Goal: Information Seeking & Learning: Learn about a topic

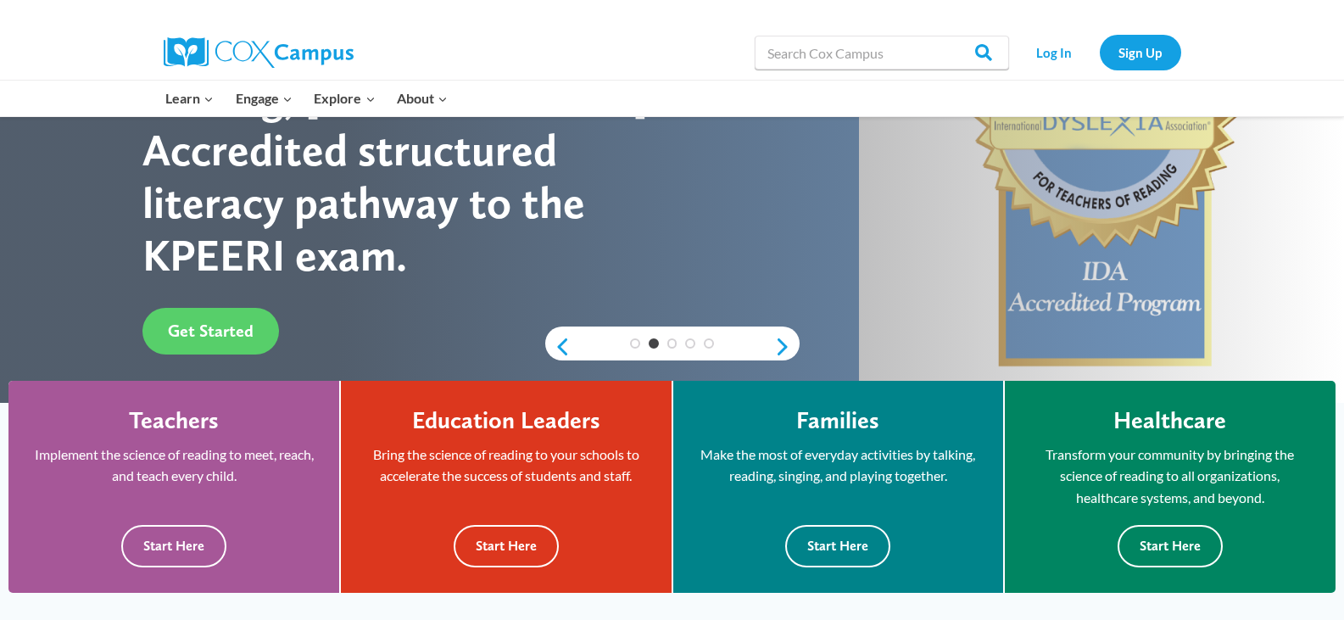
scroll to position [221, 0]
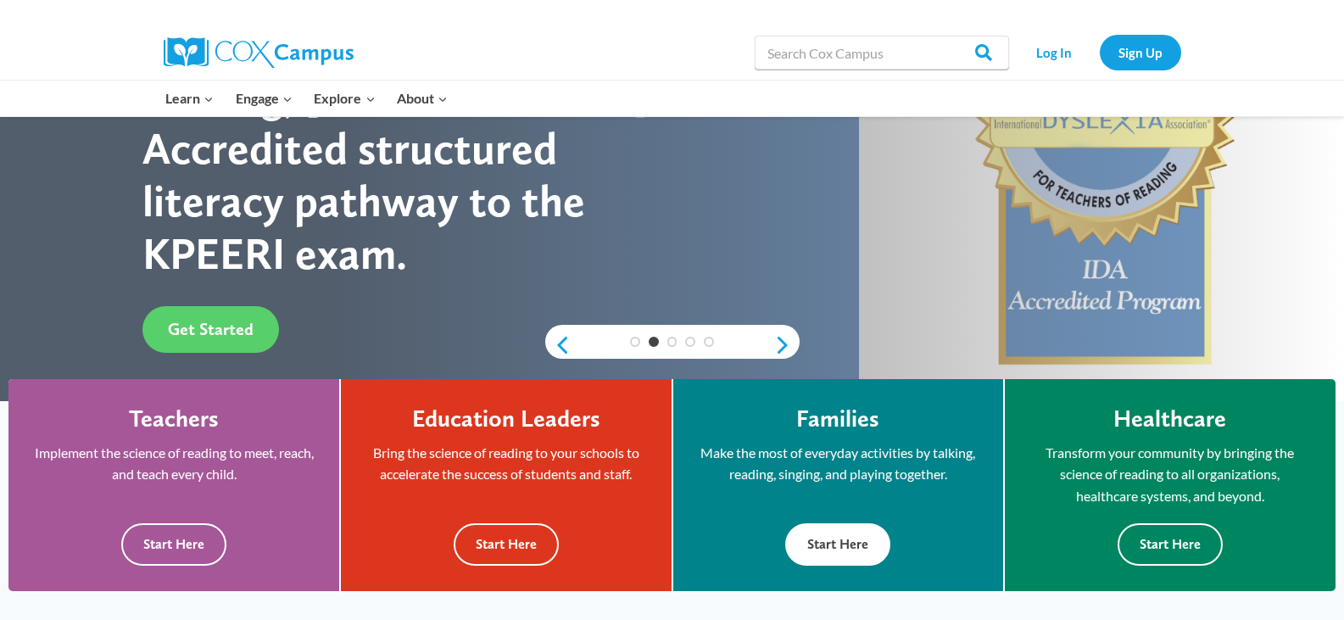
click at [931, 473] on p "Make the most of everyday activities by talking, reading, singing, and playing …" at bounding box center [838, 463] width 279 height 43
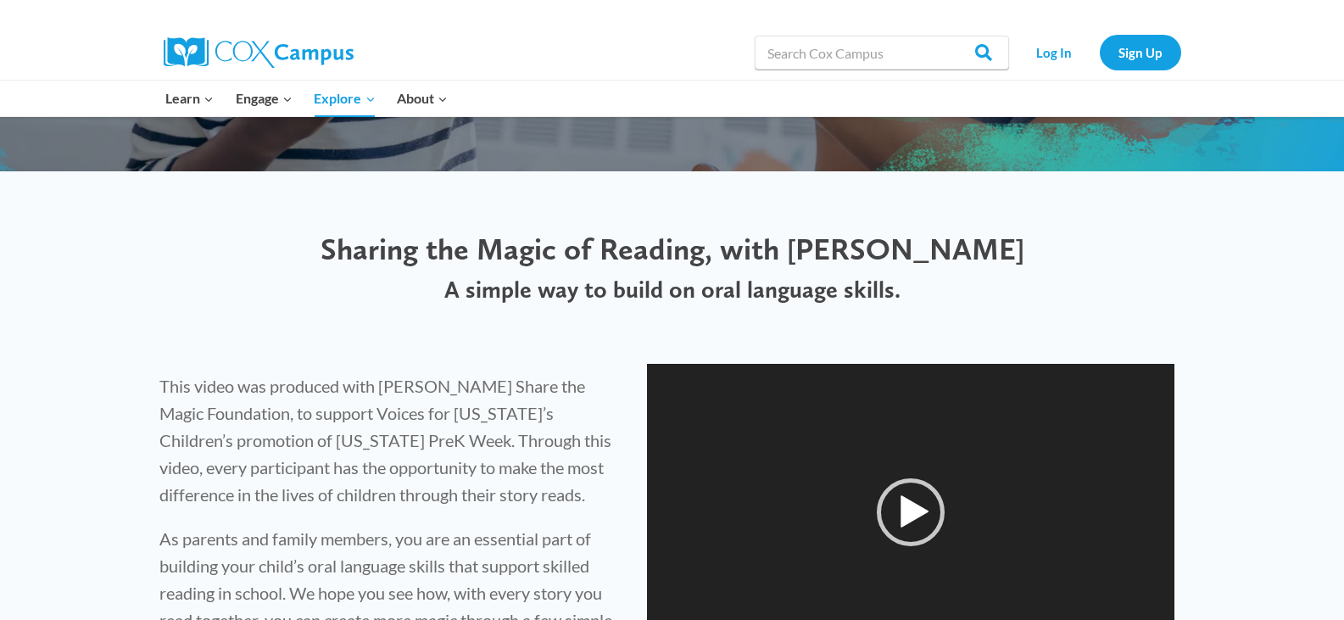
scroll to position [371, 0]
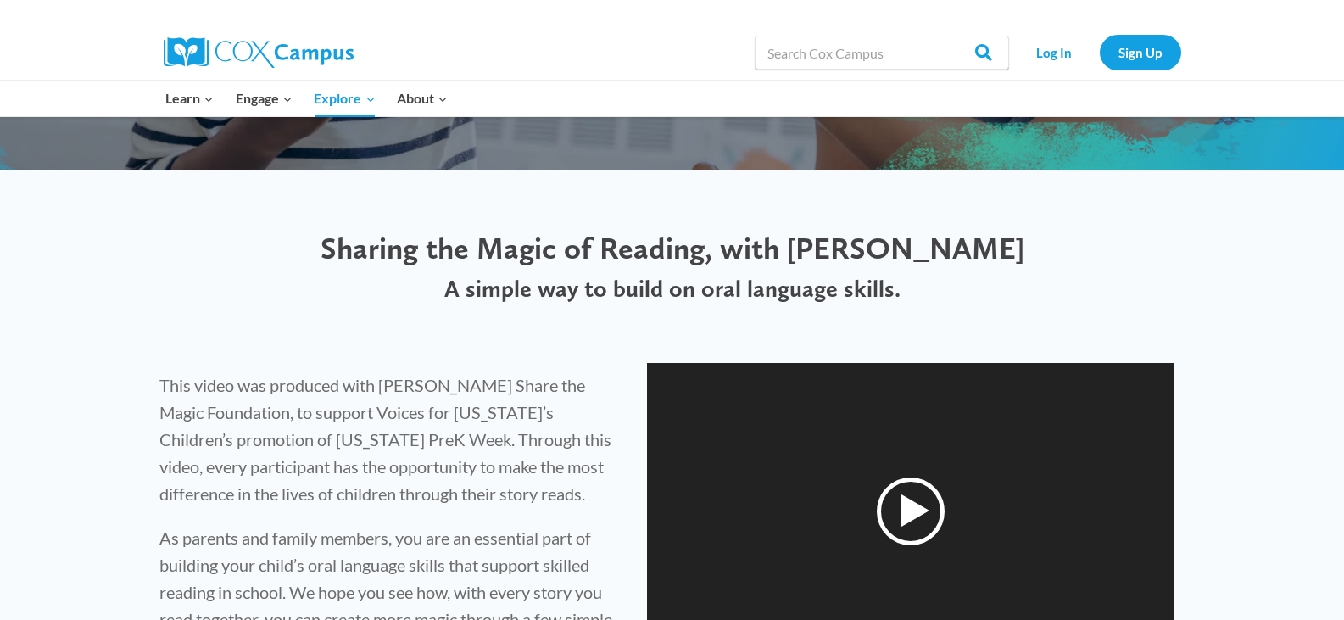
click at [933, 524] on div "Play" at bounding box center [911, 512] width 68 height 68
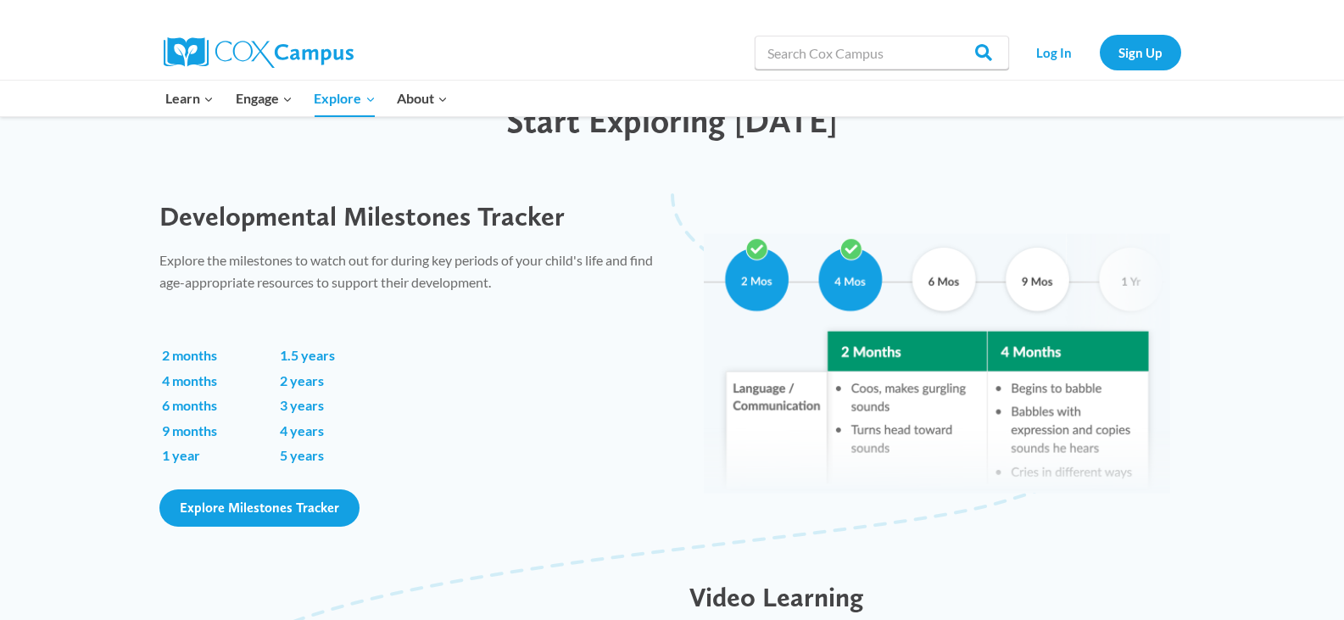
scroll to position [1091, 0]
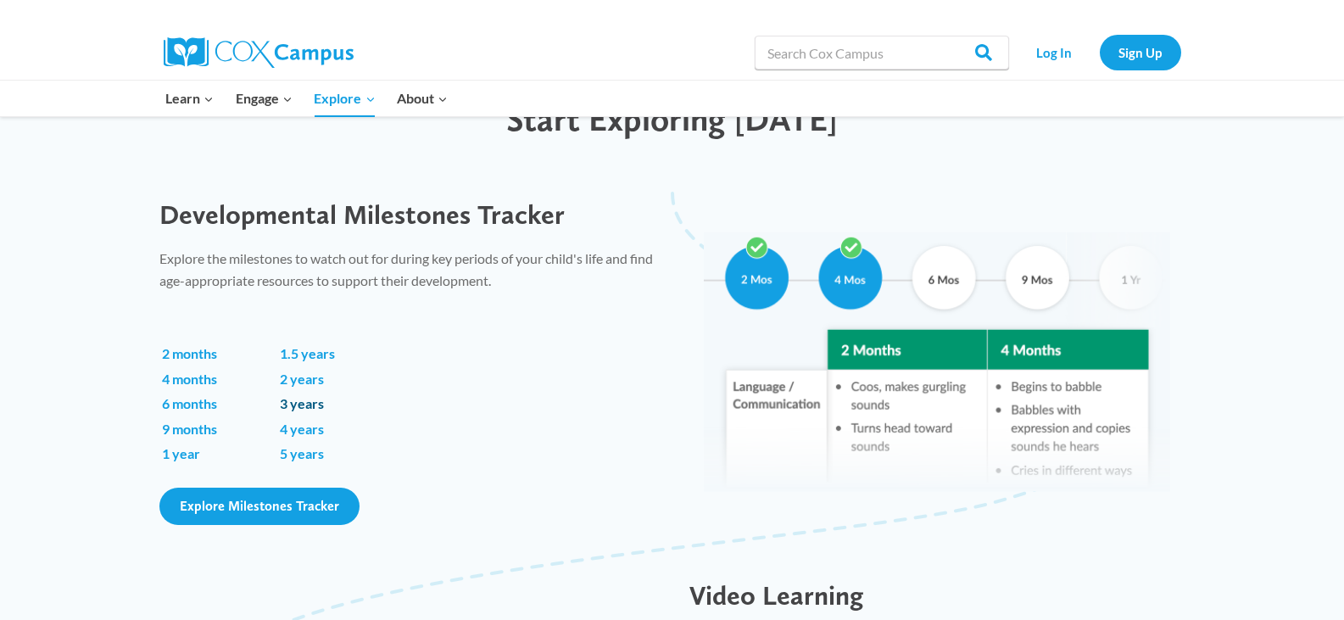
click at [311, 405] on link "3 years" at bounding box center [302, 403] width 44 height 16
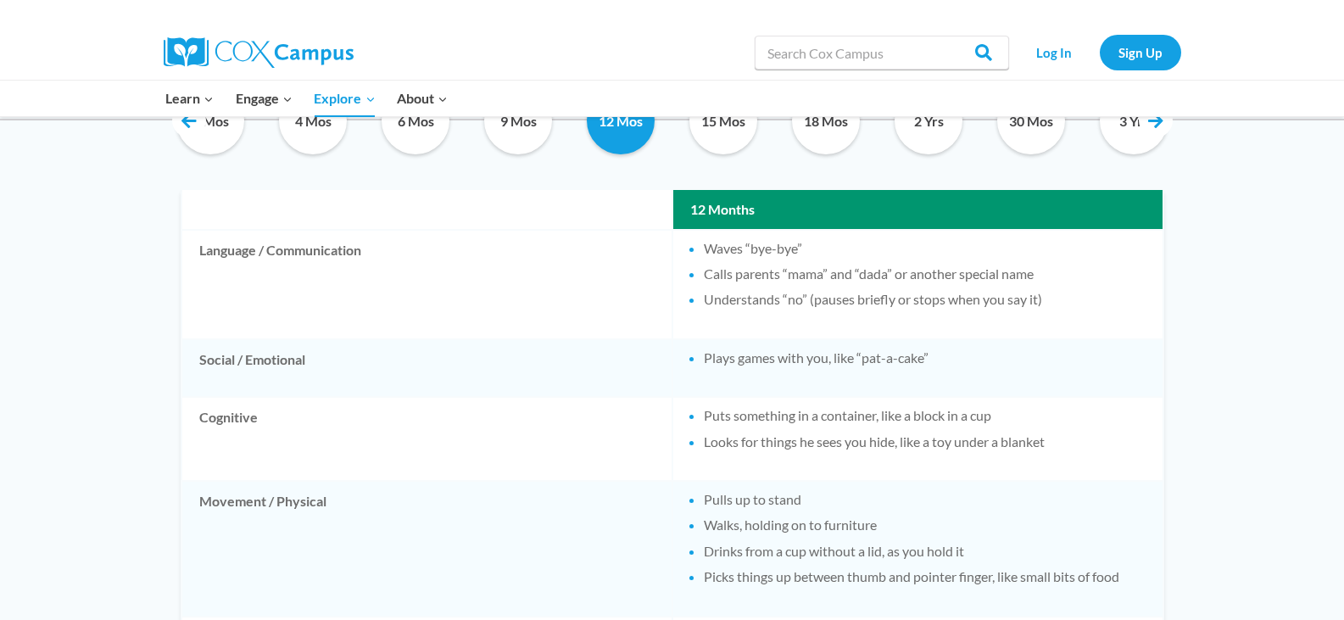
scroll to position [969, 0]
